Goal: Check status: Check status

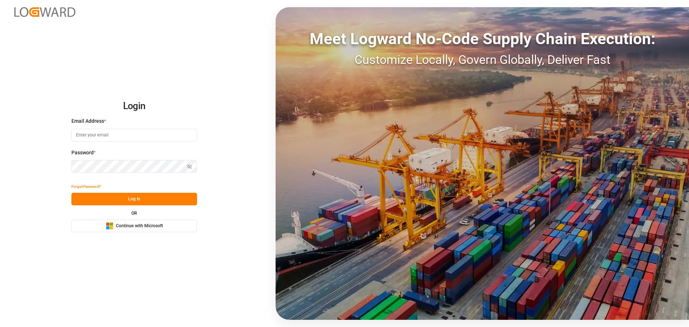
click at [100, 137] on input at bounding box center [134, 135] width 126 height 13
type input "christian.cm.maurer@evonik.com"
click at [116, 229] on span "Continue with Microsoft" at bounding box center [139, 226] width 47 height 6
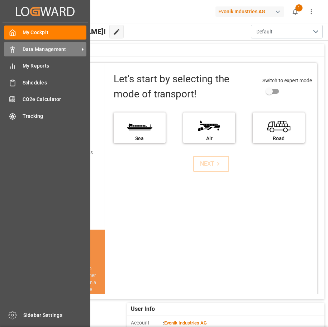
click at [17, 47] on div "Data Management Data Management" at bounding box center [45, 49] width 83 height 14
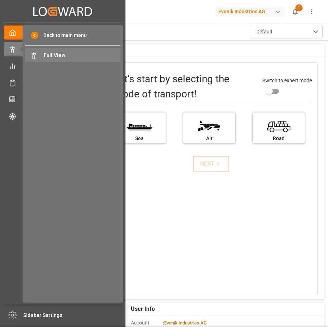
click at [45, 55] on span "Full View" at bounding box center [82, 55] width 77 height 8
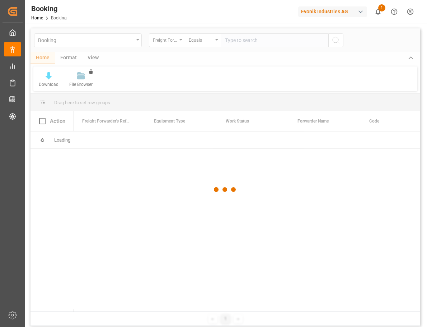
click at [181, 39] on div at bounding box center [226, 189] width 390 height 322
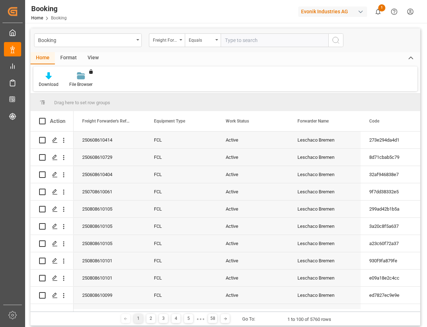
click at [181, 39] on icon "open menu" at bounding box center [180, 39] width 3 height 1
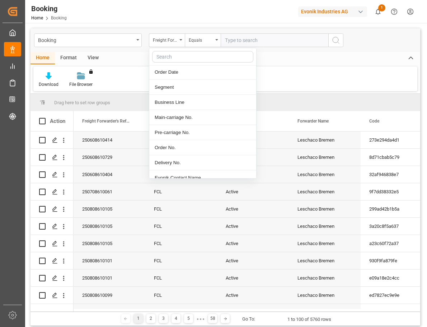
scroll to position [108, 0]
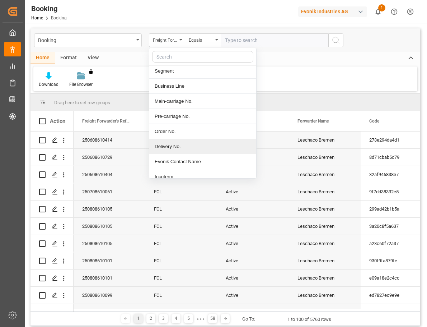
click at [163, 144] on div "Delivery No." at bounding box center [202, 146] width 107 height 15
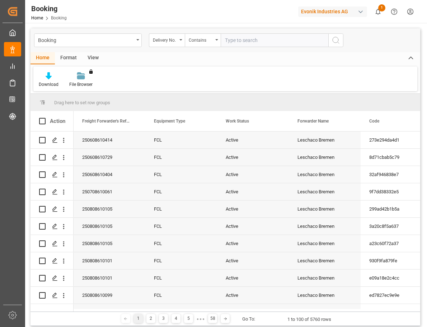
click at [268, 43] on input "text" at bounding box center [275, 40] width 108 height 14
paste input "3011574125"
type input "3011574125"
click at [332, 40] on icon "search button" at bounding box center [336, 40] width 9 height 9
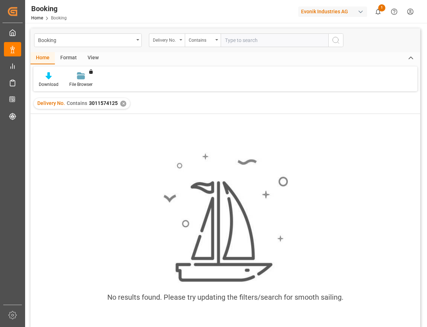
click at [182, 38] on div "Delivery No." at bounding box center [167, 40] width 36 height 14
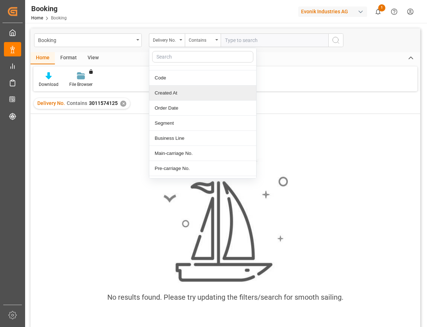
scroll to position [72, 0]
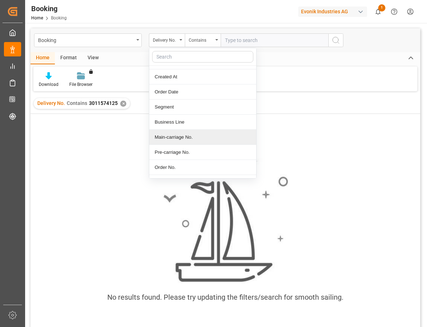
click at [172, 139] on div "Main-carriage No." at bounding box center [202, 137] width 107 height 15
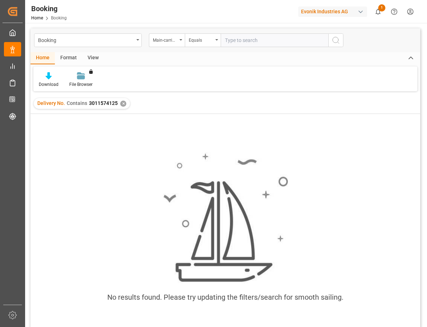
click at [240, 37] on input "text" at bounding box center [275, 40] width 108 height 14
paste input "7001198173"
type input "7001198173"
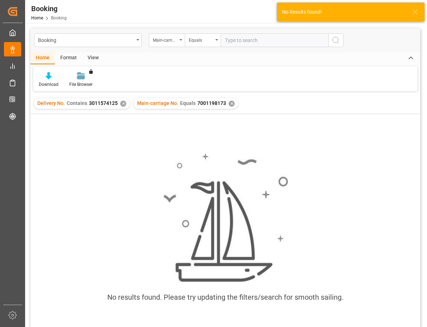
click at [122, 103] on div "✕" at bounding box center [123, 103] width 6 height 6
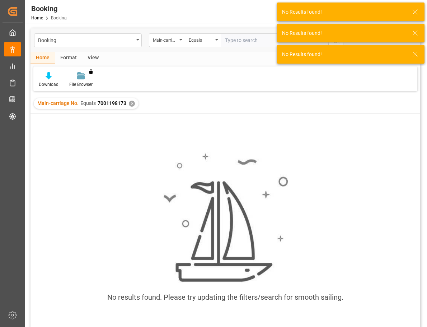
click at [416, 53] on icon at bounding box center [415, 54] width 9 height 9
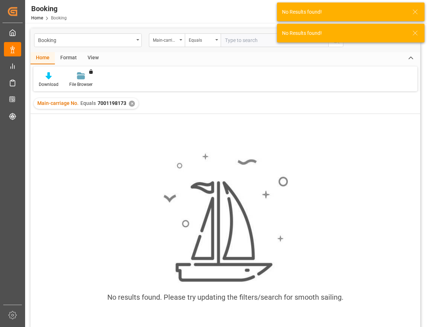
click at [414, 33] on icon at bounding box center [415, 33] width 9 height 9
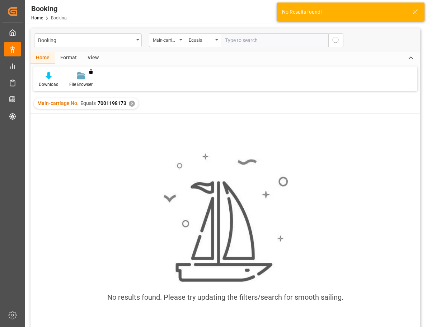
click at [412, 14] on icon at bounding box center [415, 12] width 9 height 9
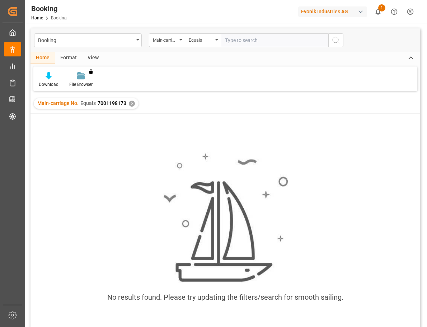
click at [130, 102] on div "✕" at bounding box center [132, 103] width 6 height 6
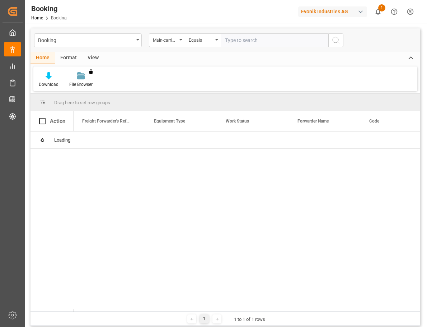
click at [257, 42] on input "text" at bounding box center [275, 40] width 108 height 14
paste input "7001198173"
type input "7001198173"
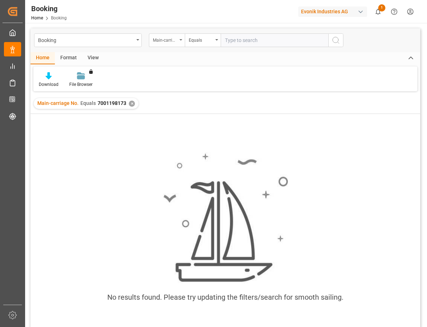
click at [179, 37] on div "Main-carriage No." at bounding box center [167, 40] width 36 height 14
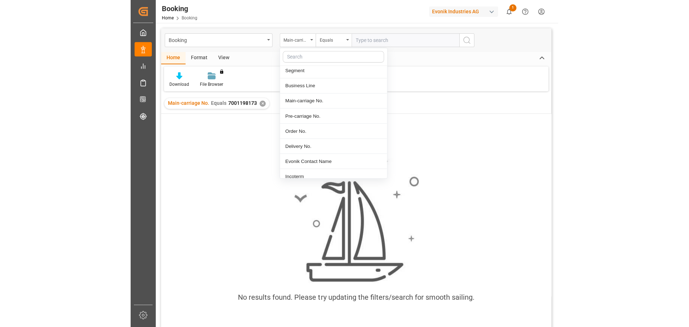
scroll to position [144, 0]
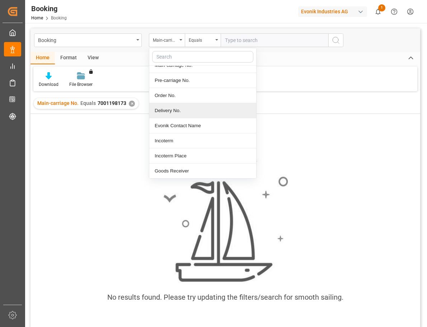
click at [174, 111] on div "Delivery No." at bounding box center [202, 110] width 107 height 15
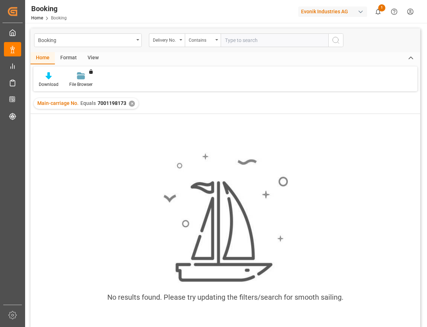
click at [264, 45] on input "text" at bounding box center [275, 40] width 108 height 14
paste input "3011751048"
type input "3011751048"
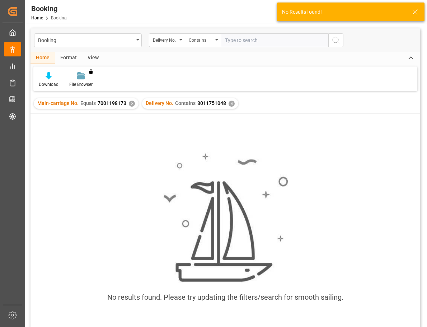
click at [131, 102] on div "✕" at bounding box center [132, 103] width 6 height 6
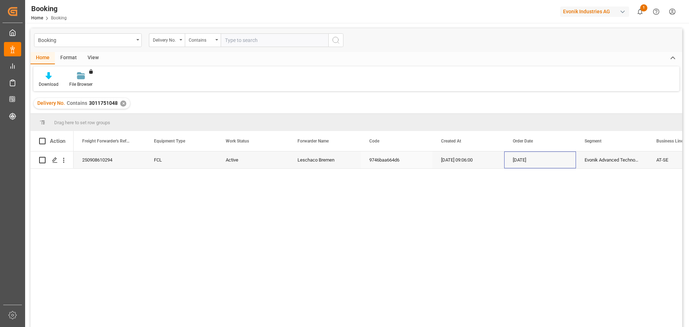
click at [540, 162] on div "[DATE]" at bounding box center [540, 159] width 72 height 17
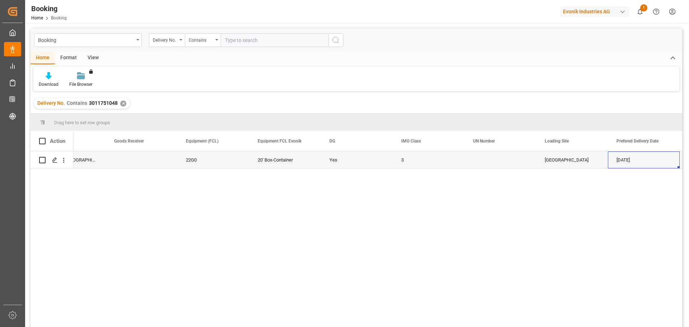
scroll to position [0, 1188]
